Goal: Obtain resource: Download file/media

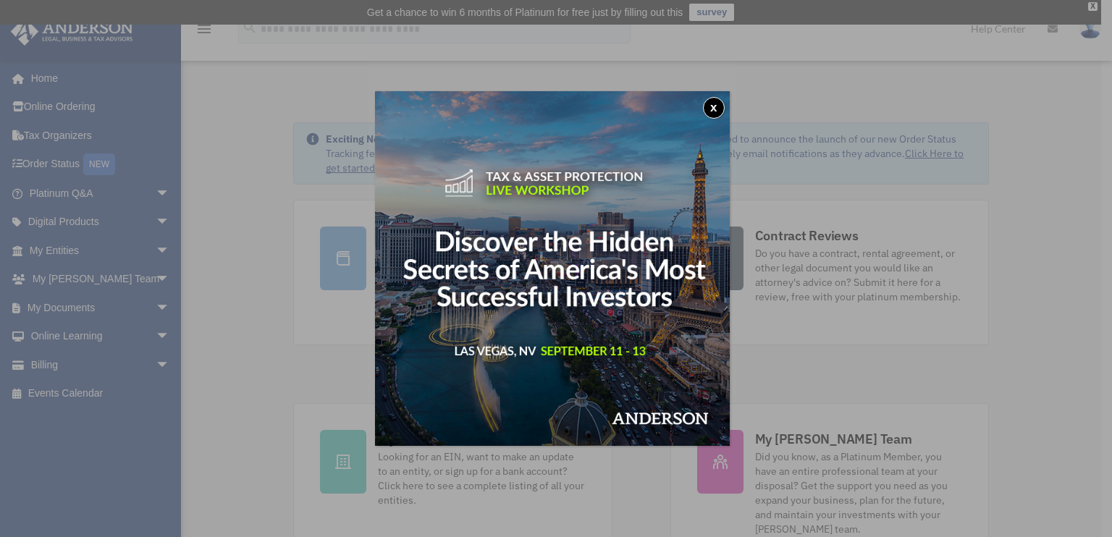
click at [719, 106] on button "x" at bounding box center [714, 108] width 22 height 22
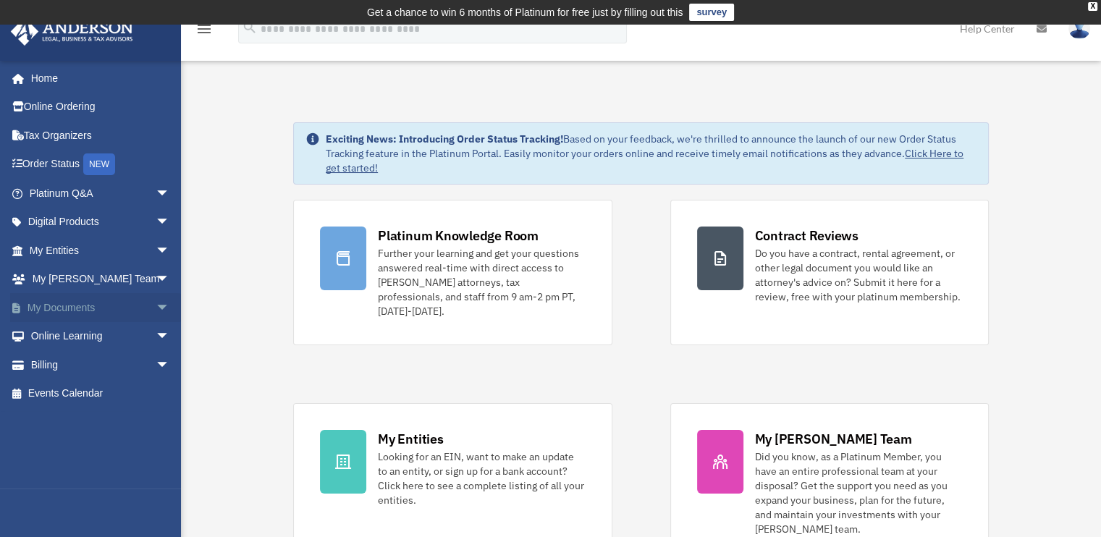
click at [90, 310] on link "My Documents arrow_drop_down" at bounding box center [101, 307] width 182 height 29
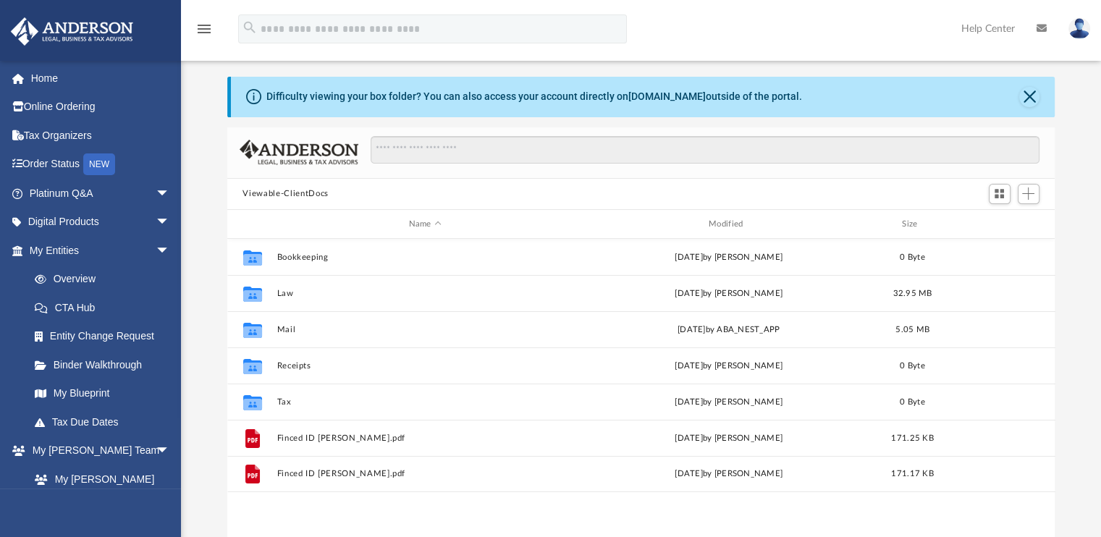
scroll to position [72, 0]
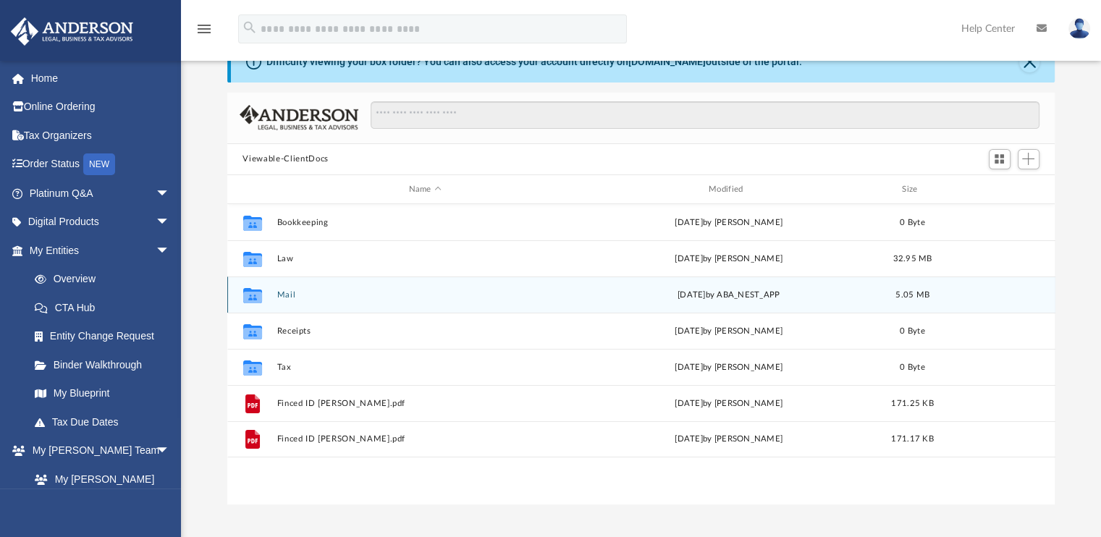
click at [498, 299] on button "Mail" at bounding box center [425, 294] width 297 height 9
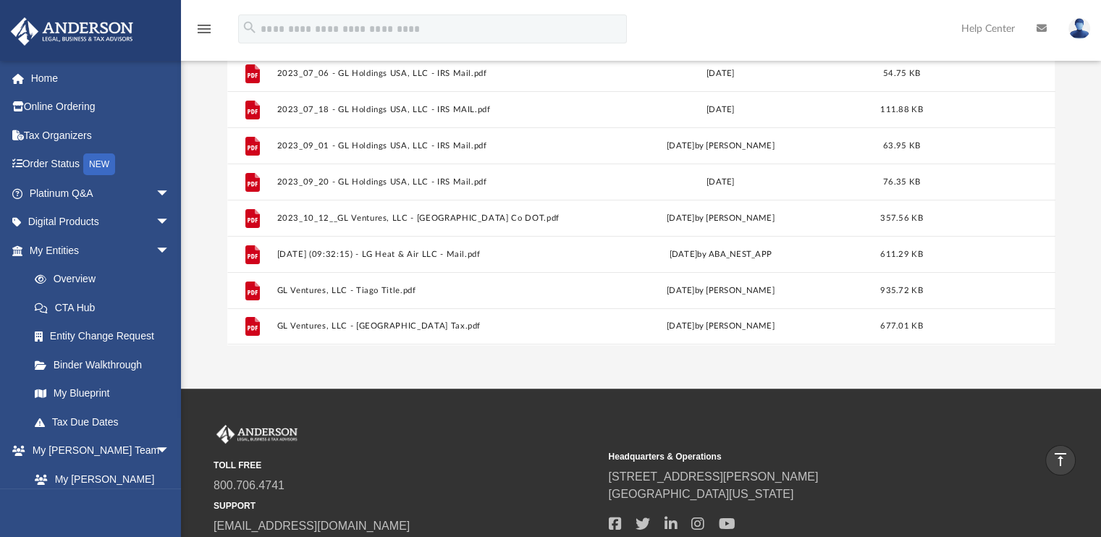
scroll to position [197, 0]
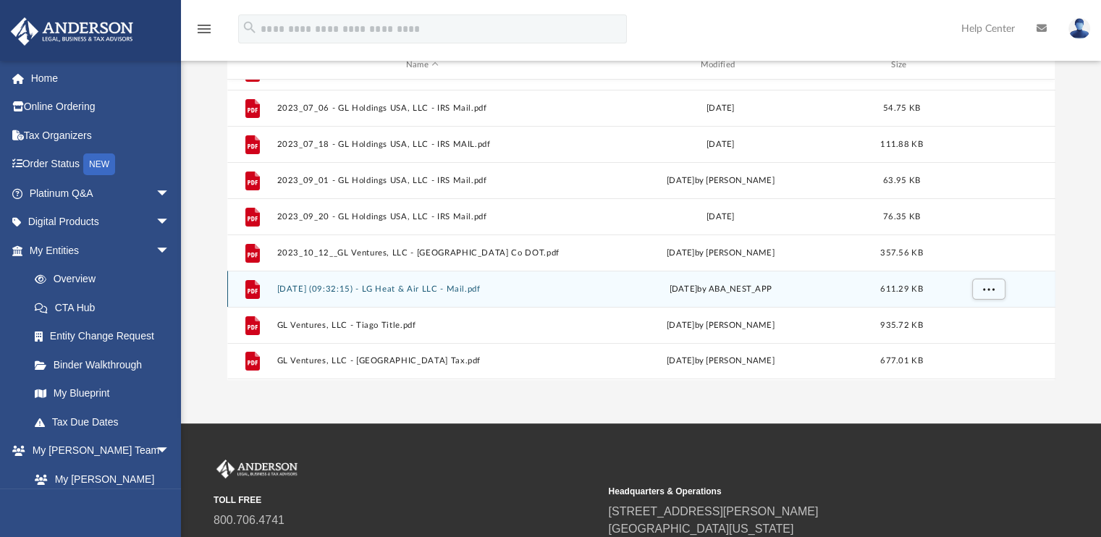
click at [333, 285] on button "[DATE] (09:32:15) - LG Heat & Air LLC - Mail.pdf" at bounding box center [423, 289] width 292 height 9
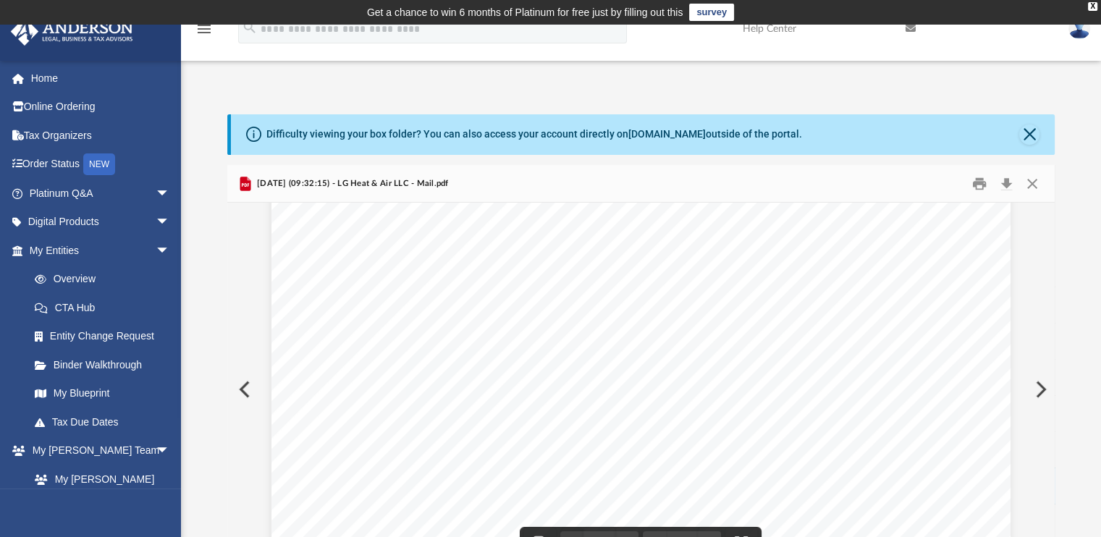
scroll to position [0, 0]
